Goal: Find specific page/section: Find specific page/section

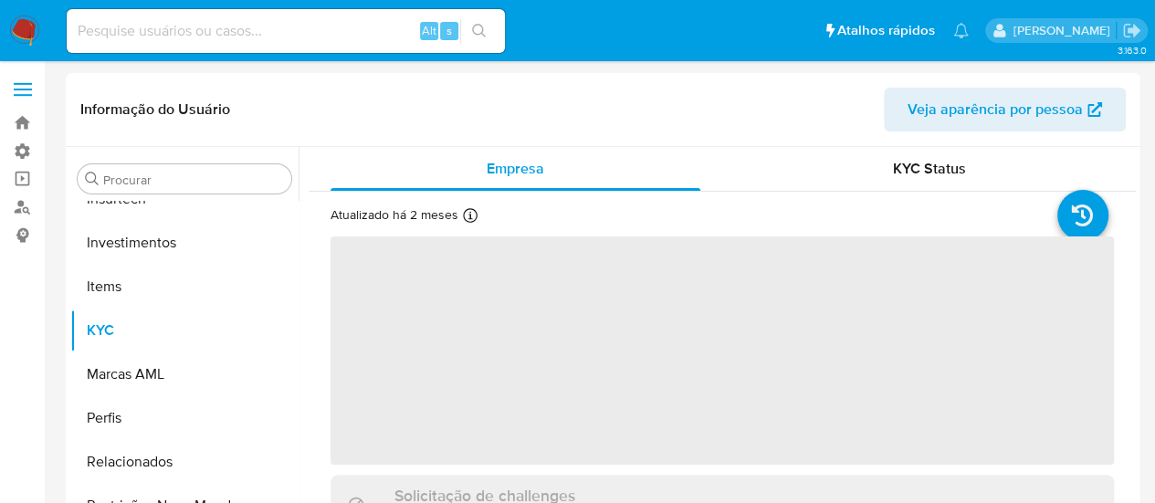
scroll to position [859, 0]
select select "10"
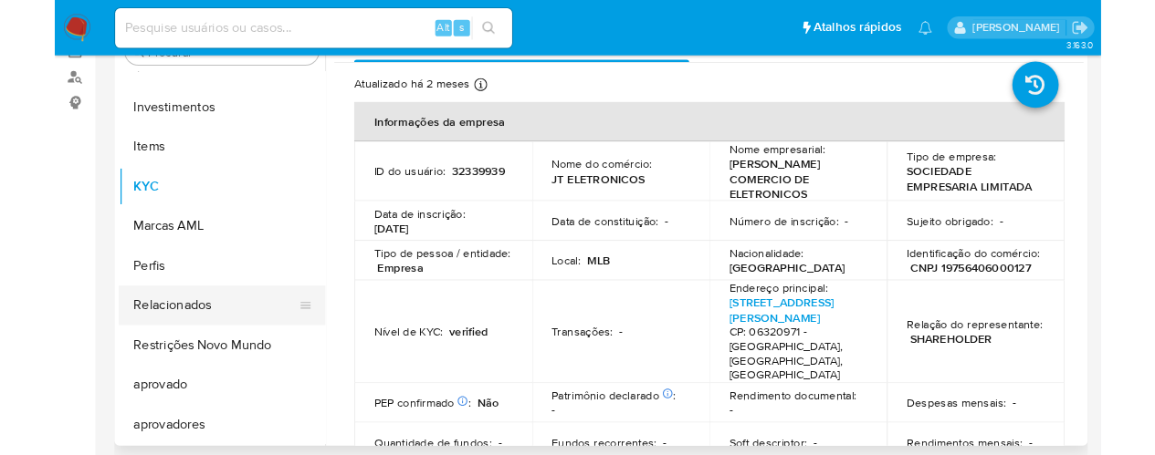
scroll to position [0, 0]
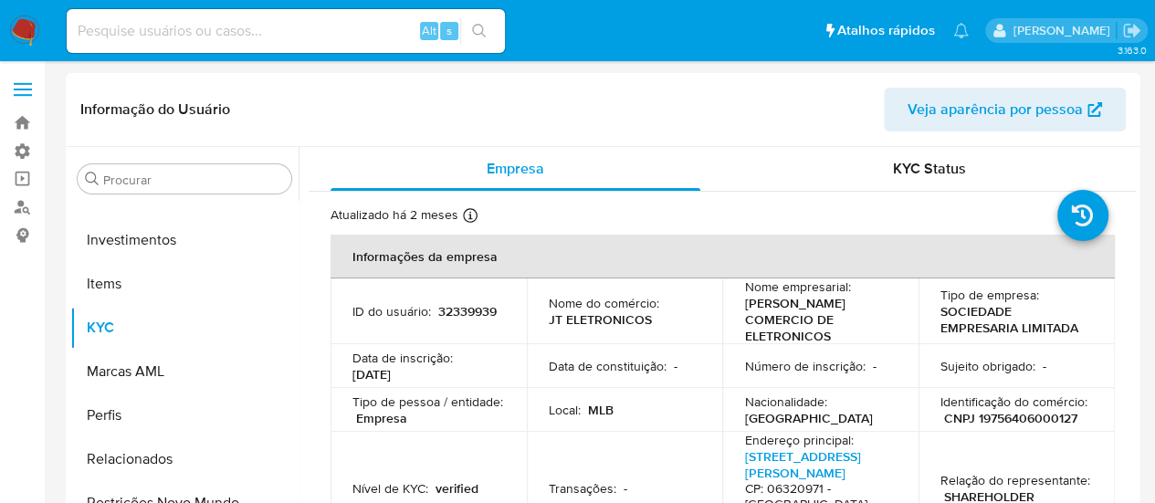
click at [354, 99] on header "Informação do Usuário Veja aparência por pessoa" at bounding box center [602, 110] width 1045 height 44
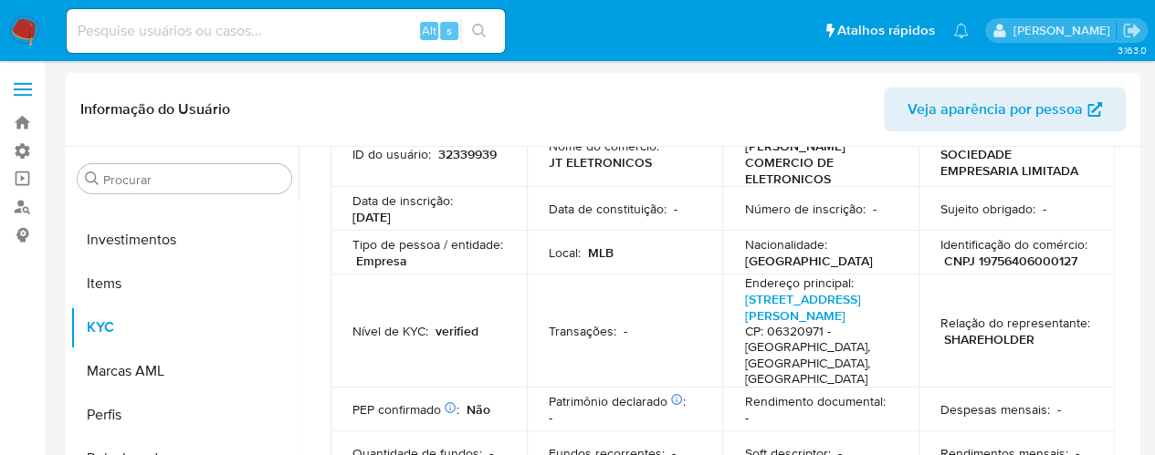
scroll to position [183, 0]
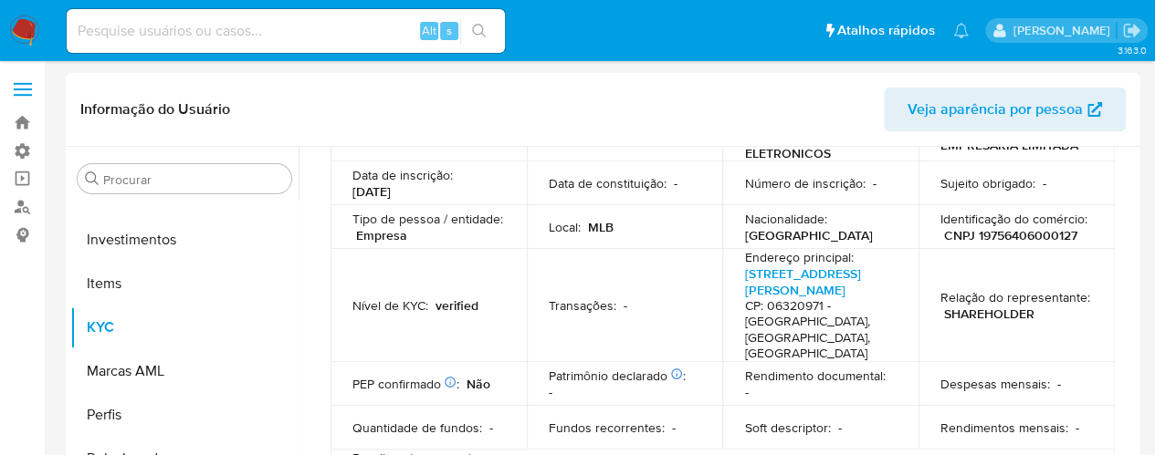
click at [786, 152] on p "[PERSON_NAME] COMERCIO DE ELETRONICOS" at bounding box center [816, 136] width 145 height 49
click at [748, 114] on header "Informação do Usuário Veja aparência por pessoa" at bounding box center [602, 110] width 1045 height 44
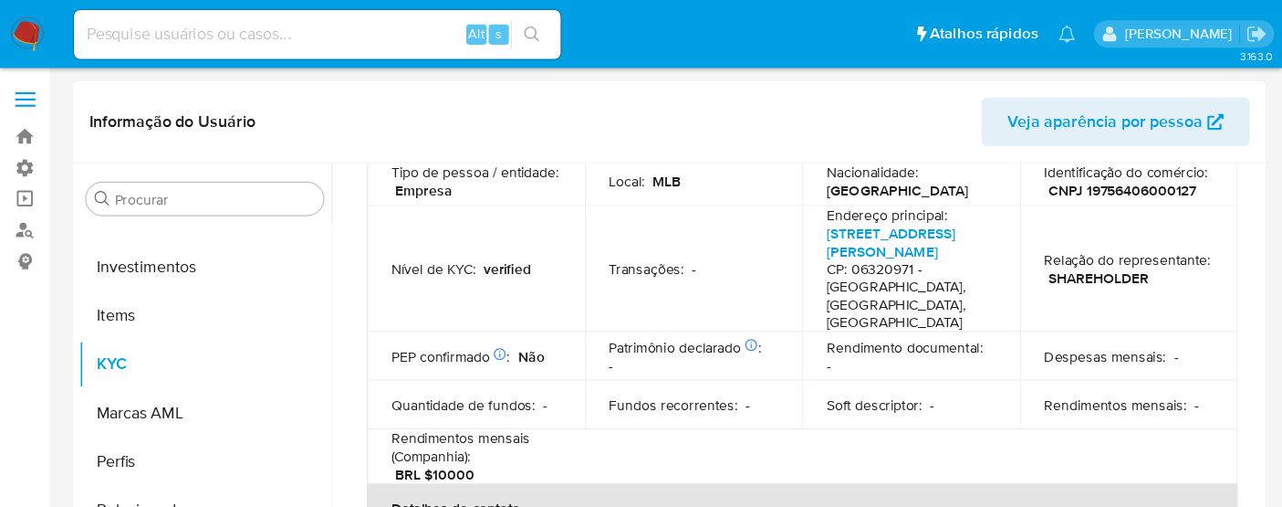
scroll to position [274, 0]
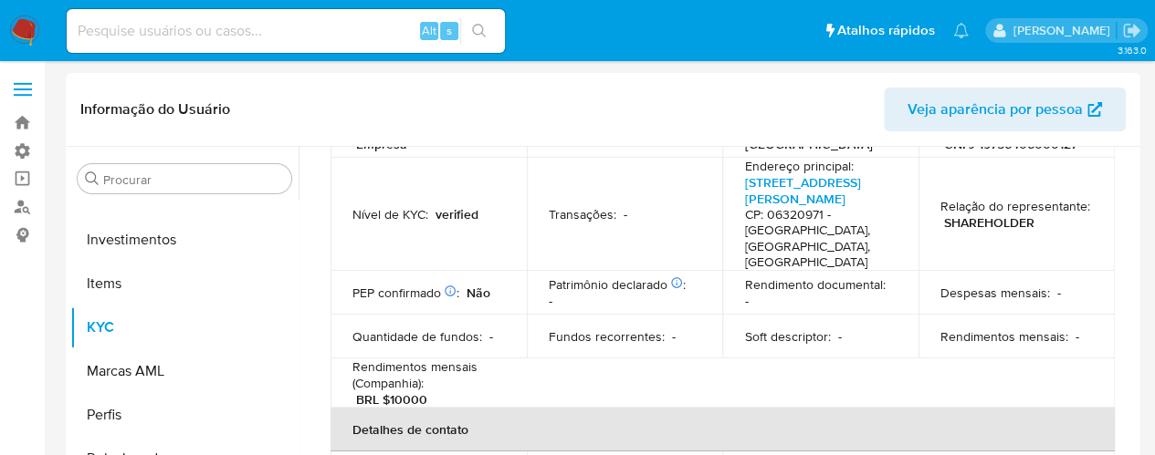
click at [638, 16] on ul "Pausado Ver notificaciones Alt s Atalhos rápidos Presiona las siguientes teclas…" at bounding box center [518, 30] width 920 height 46
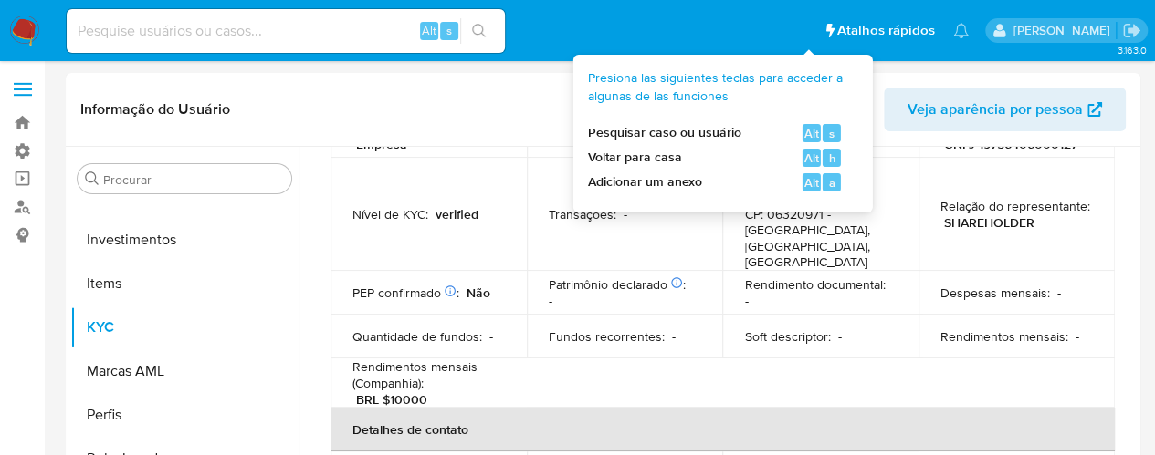
click at [836, 44] on li "Atalhos rápidos Presiona las siguientes teclas para acceder a algunas de las fu…" at bounding box center [879, 30] width 120 height 46
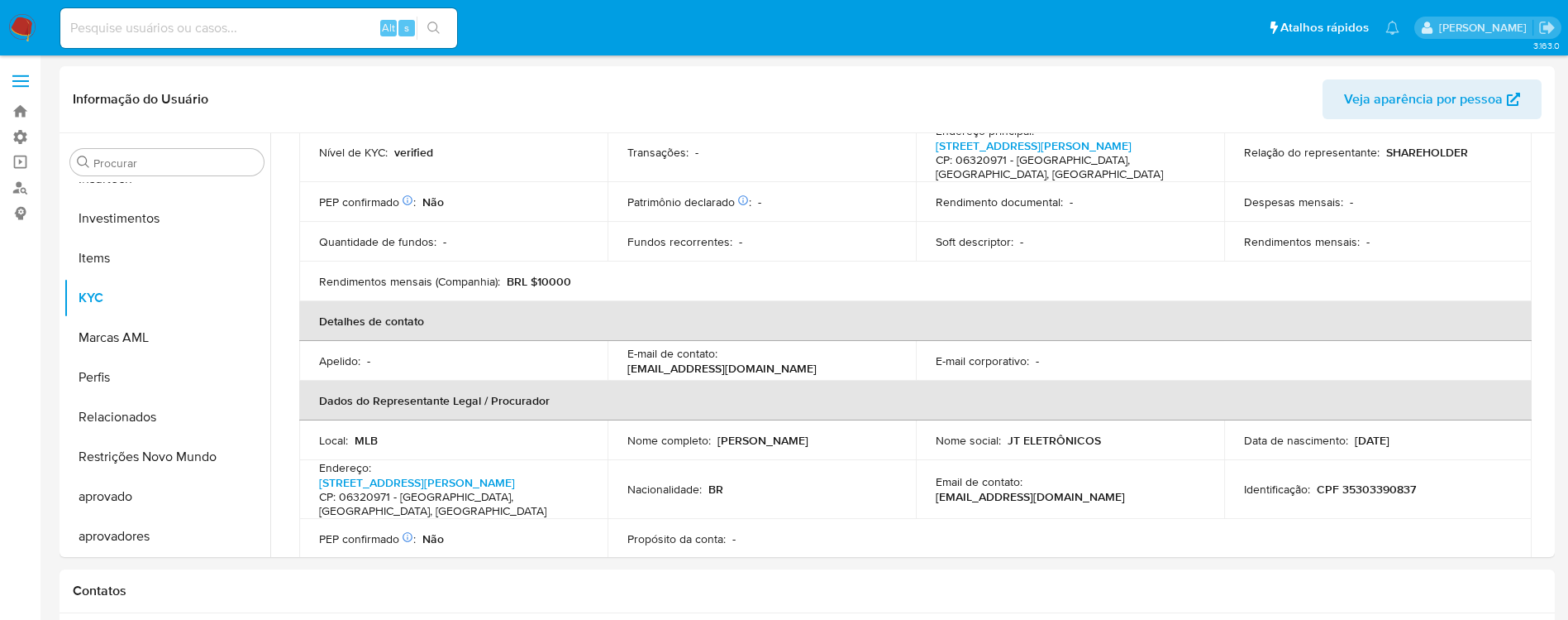
drag, startPoint x: 801, startPoint y: 4, endPoint x: 742, endPoint y: 58, distance: 80.0
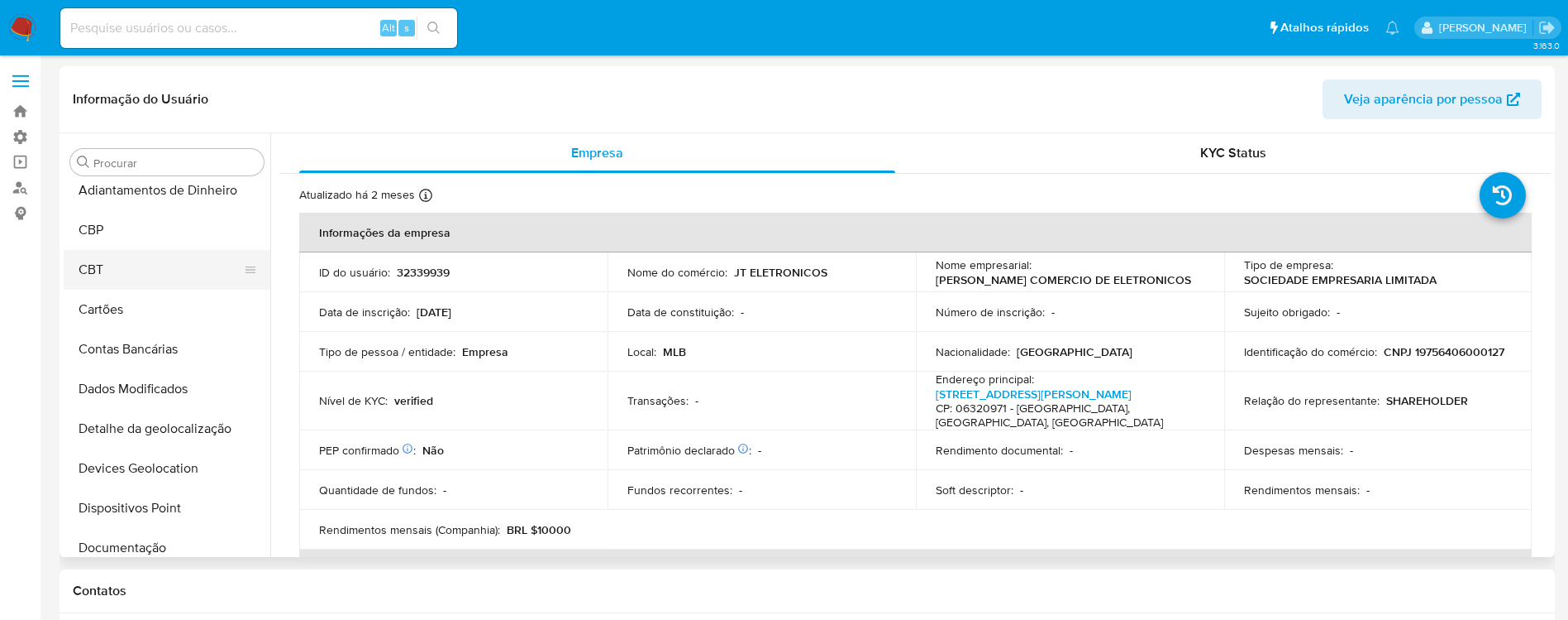
scroll to position [0, 0]
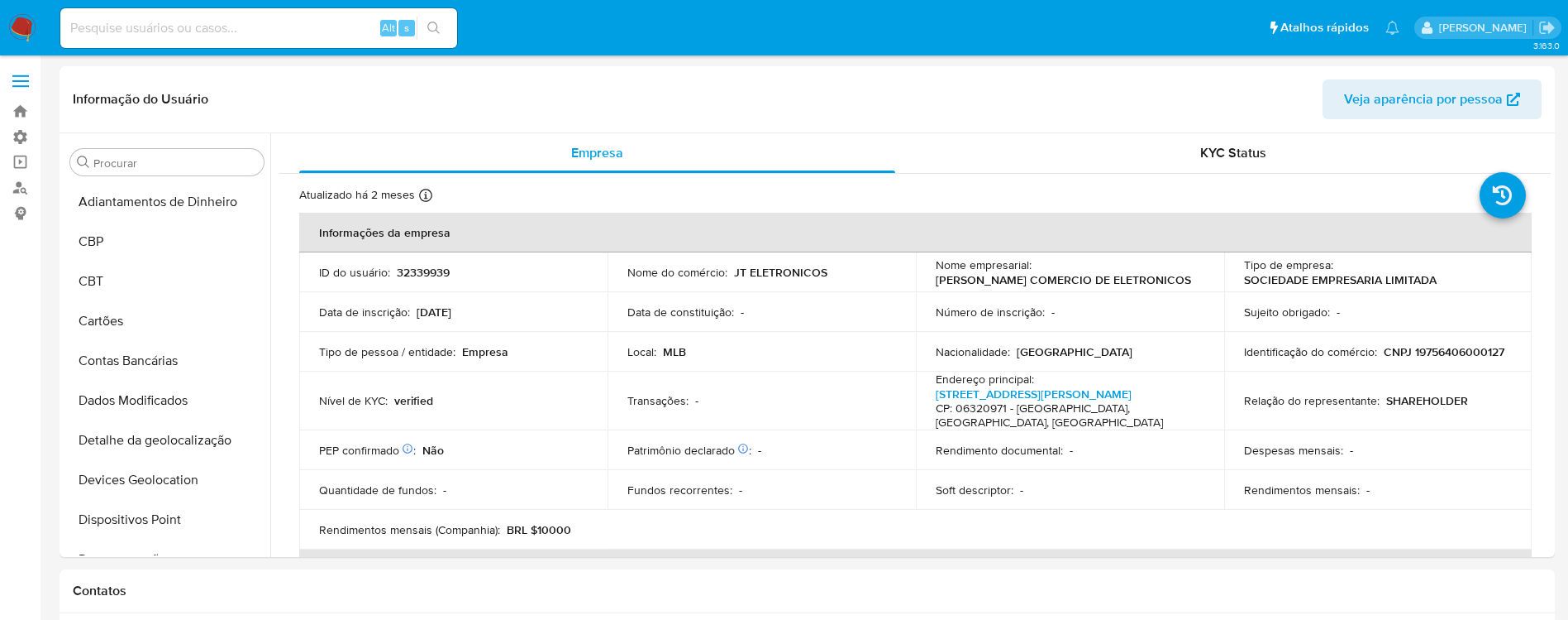
click at [19, 26] on img at bounding box center [22, 28] width 28 height 28
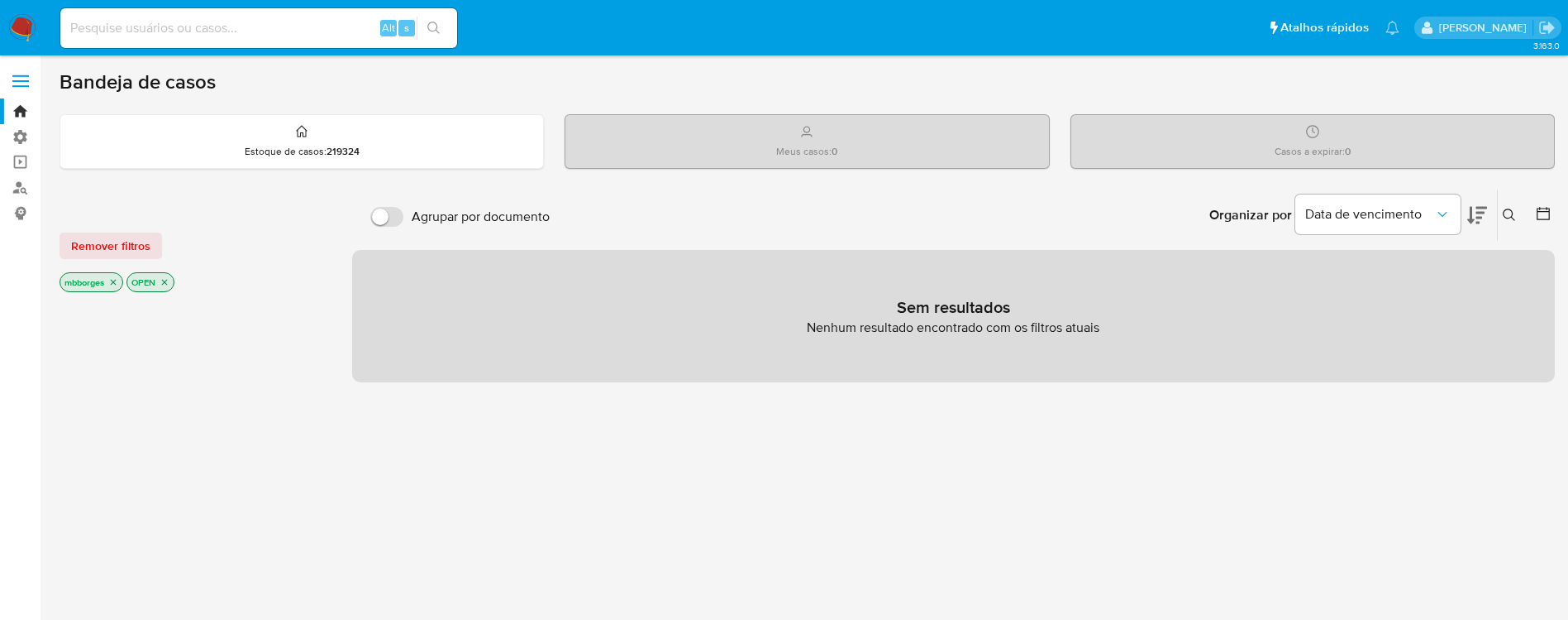
click at [842, 47] on ul "Pausado Ver notificaciones Alt s Atalhos rápidos Presiona las siguientes teclas…" at bounding box center [730, 27] width 1356 height 42
click at [1088, 212] on div "Organizar por Data de vencimento Os resultados não podem ser classificados enqu…" at bounding box center [1056, 215] width 997 height 52
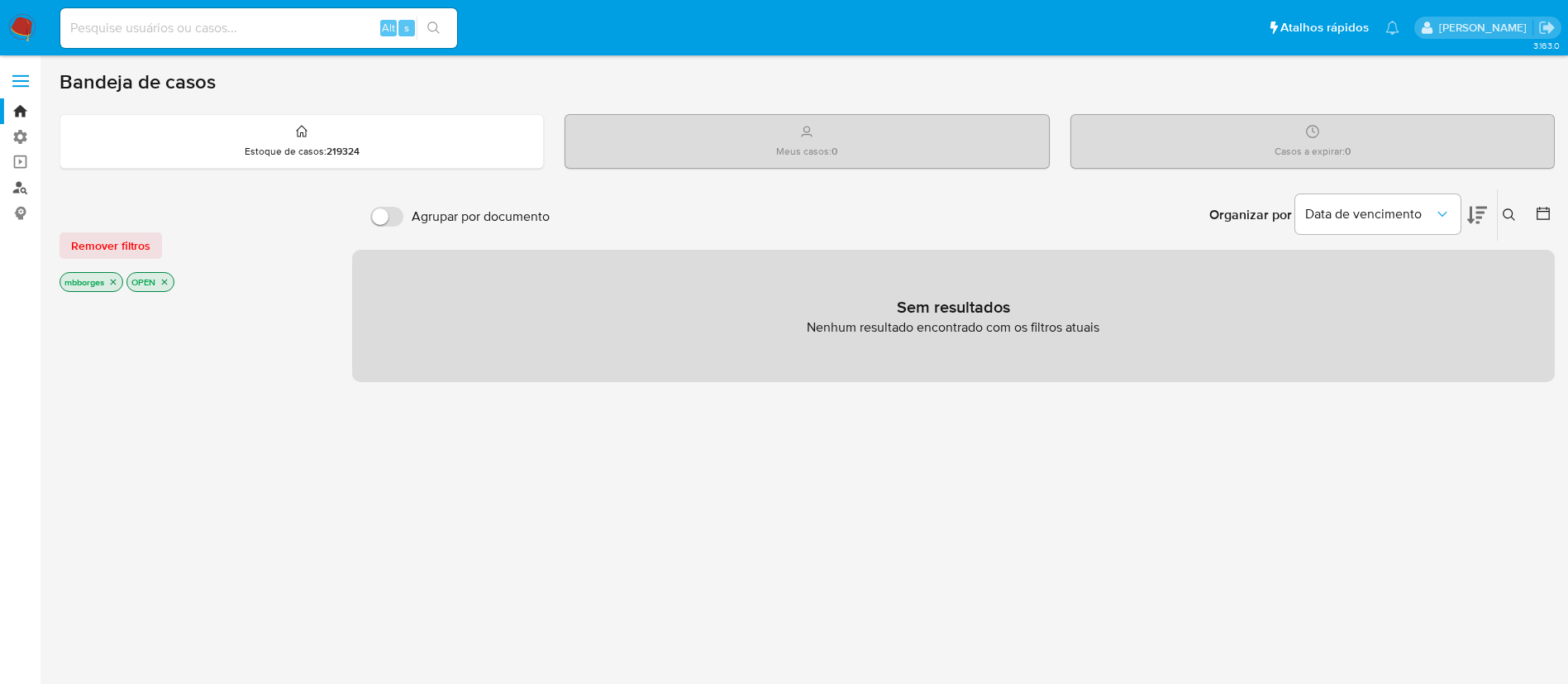
click at [25, 191] on link "Localizador de pessoas" at bounding box center [98, 188] width 197 height 25
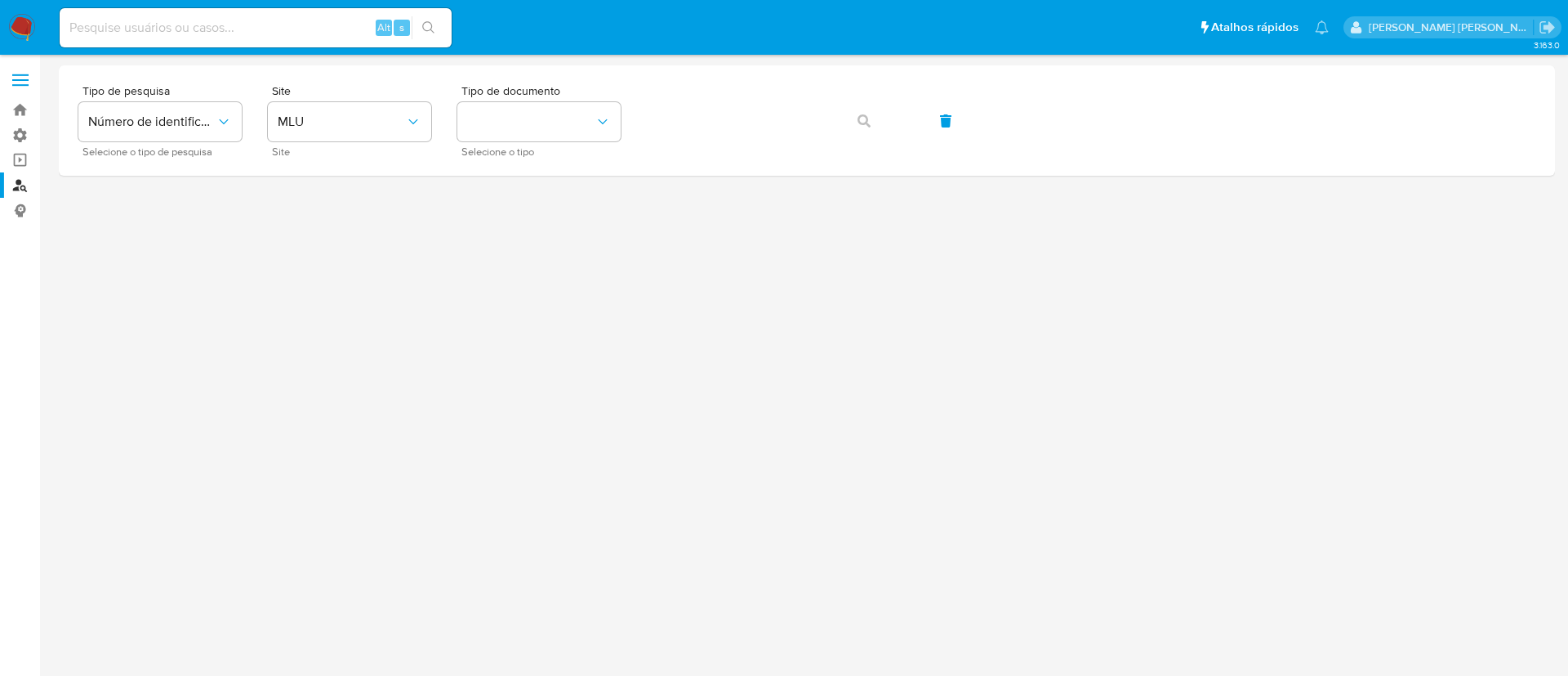
click at [183, 193] on div at bounding box center [807, 336] width 1496 height 541
click at [521, 225] on div at bounding box center [807, 336] width 1496 height 541
